Goal: Book appointment/travel/reservation

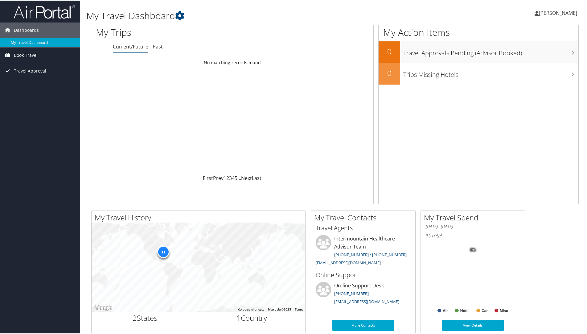
click at [33, 53] on span "Book Travel" at bounding box center [26, 54] width 24 height 15
click at [30, 76] on link "Book/Manage Online Trips" at bounding box center [40, 76] width 80 height 9
